Goal: Navigation & Orientation: Understand site structure

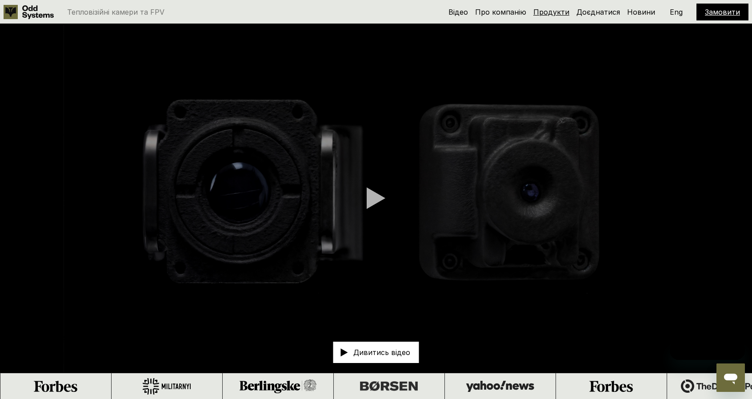
click at [555, 14] on link "Продукти" at bounding box center [551, 12] width 36 height 9
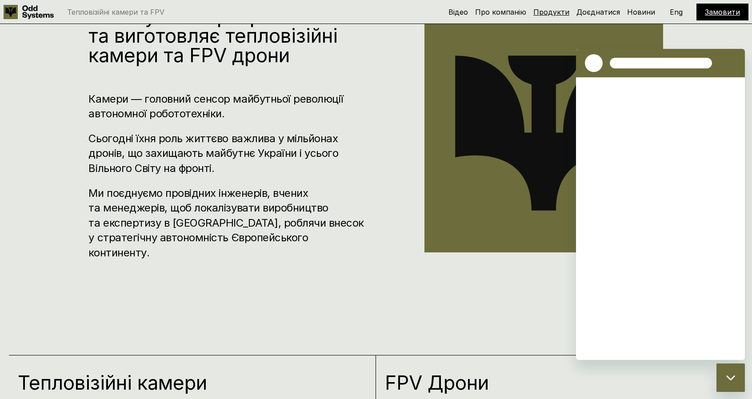
scroll to position [599, 0]
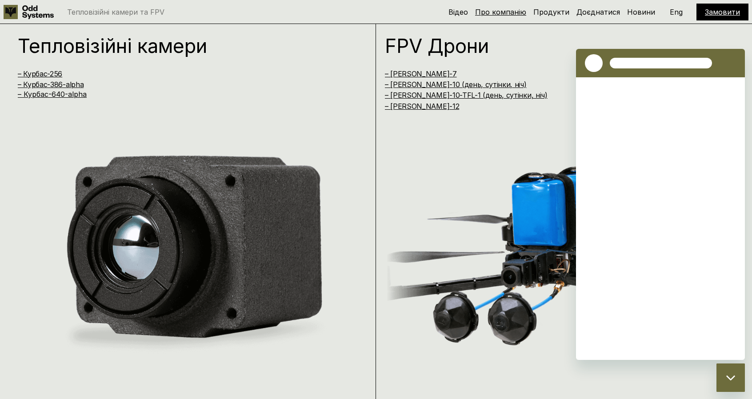
click at [514, 15] on link "Про компанію" at bounding box center [500, 12] width 51 height 9
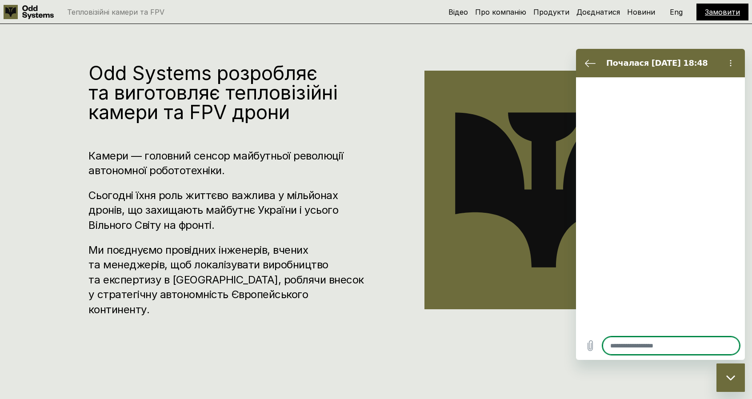
scroll to position [399, 0]
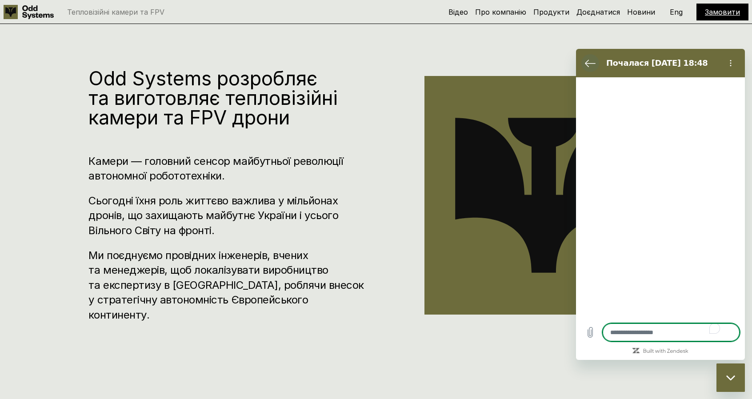
type textarea "*"
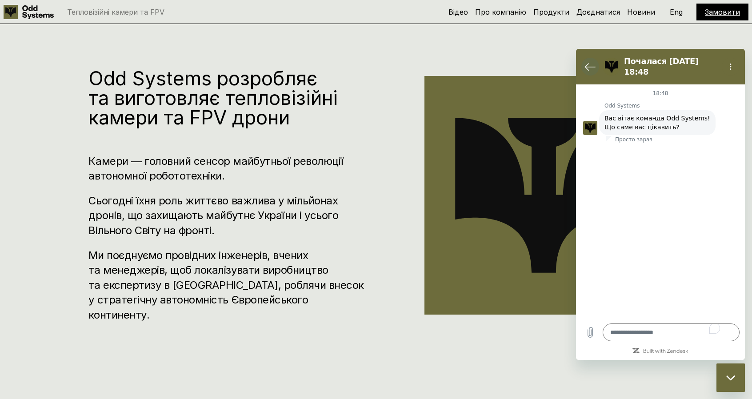
click at [591, 61] on icon "Повернутися до списку розмов" at bounding box center [590, 66] width 11 height 11
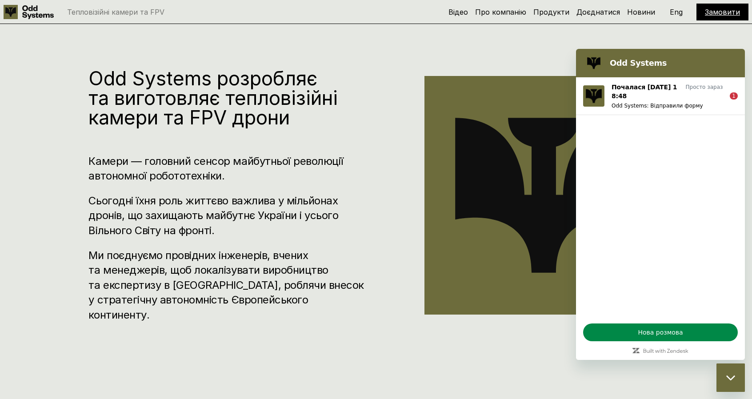
click at [24, 11] on icon at bounding box center [38, 12] width 32 height 14
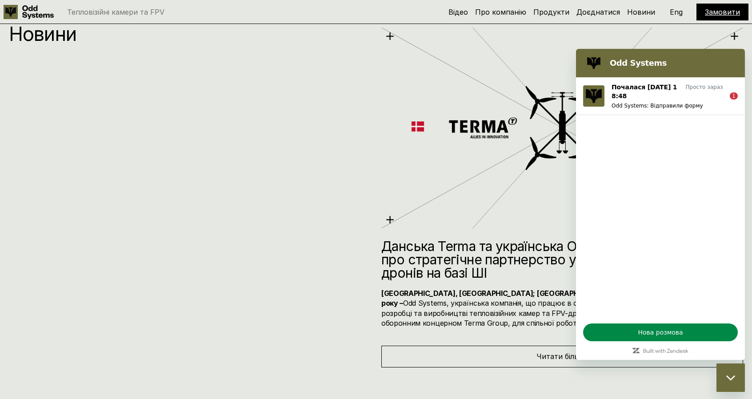
scroll to position [4744, 0]
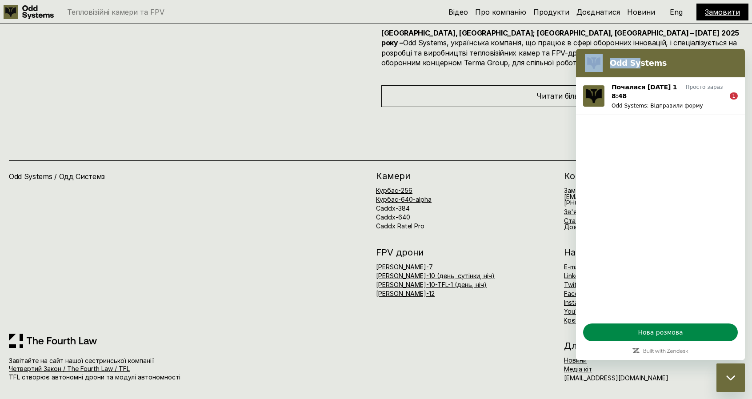
drag, startPoint x: 633, startPoint y: 62, endPoint x: 541, endPoint y: 60, distance: 92.0
click at [576, 60] on html "Odd Systems Почалася [DATE] 18:48 Просто зараз Odd Systems: Відправили форму 1 …" at bounding box center [660, 204] width 169 height 311
click at [726, 381] on div "Закрити вікно обміну повідомленнями" at bounding box center [730, 377] width 27 height 27
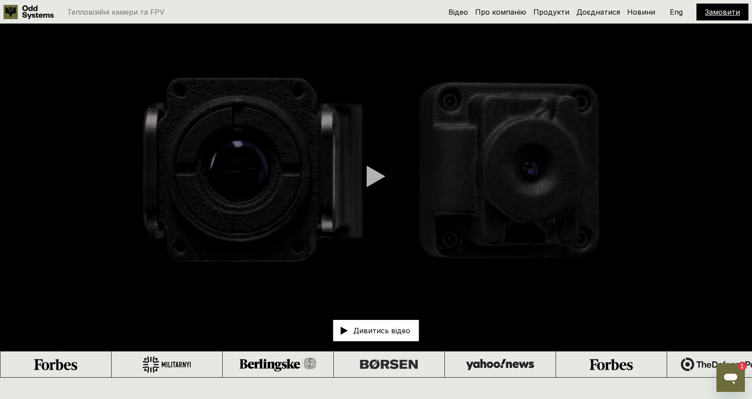
scroll to position [14, 0]
